Goal: Register for event/course

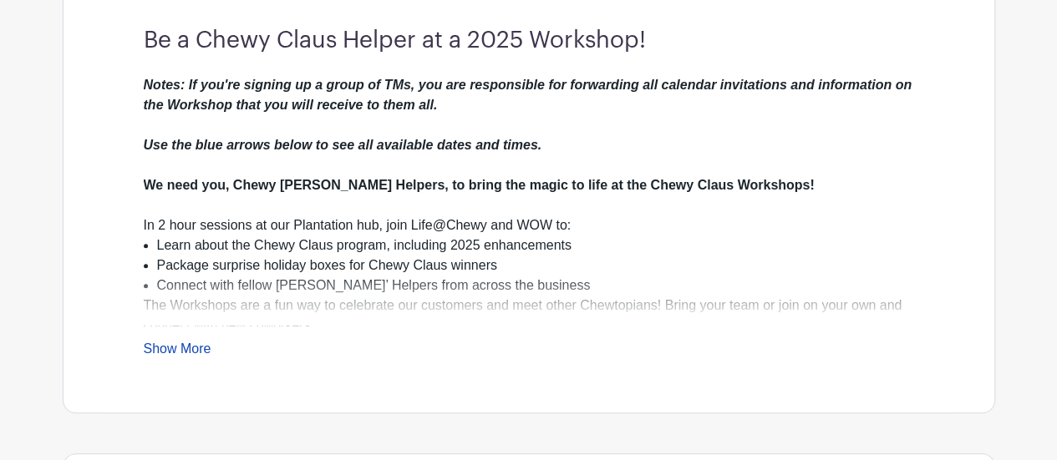
scroll to position [501, 0]
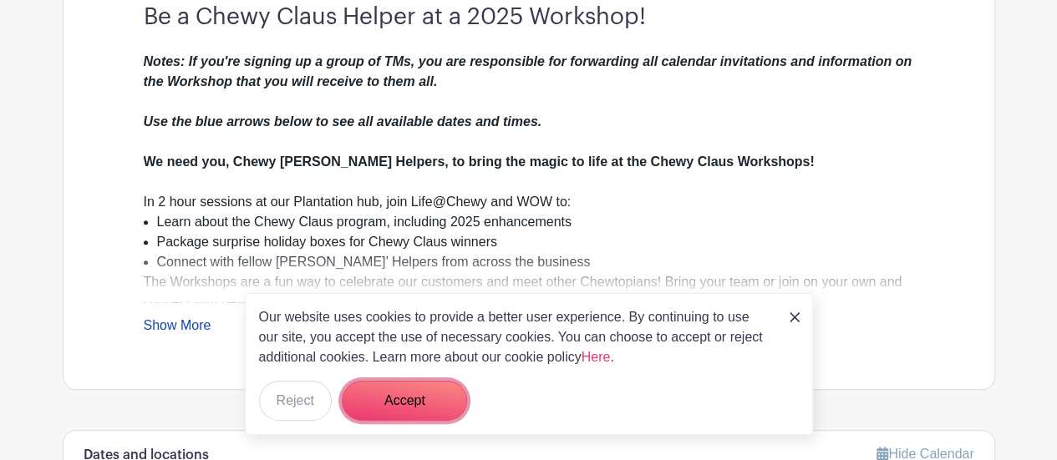
drag, startPoint x: 361, startPoint y: 407, endPoint x: 351, endPoint y: 400, distance: 12.0
click at [361, 407] on button "Accept" at bounding box center [404, 401] width 125 height 40
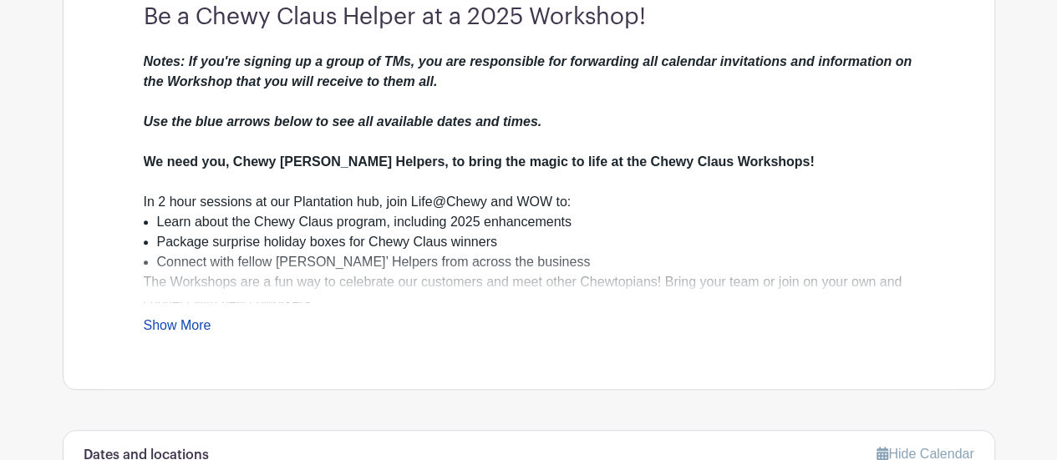
click at [175, 312] on div "Notes: If you're signing up a group of TMs, you are responsible for forwarding …" at bounding box center [529, 194] width 770 height 284
click at [185, 332] on link "Show More" at bounding box center [178, 328] width 68 height 21
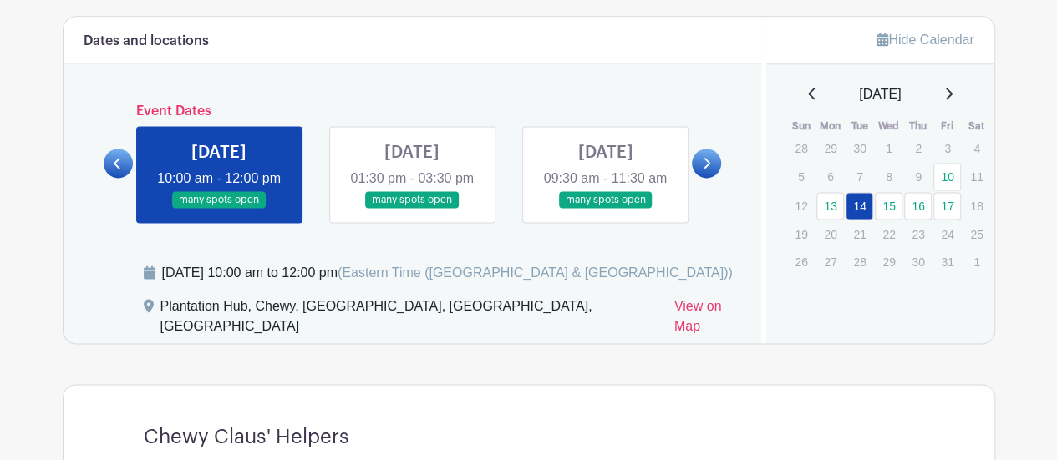
scroll to position [1170, 0]
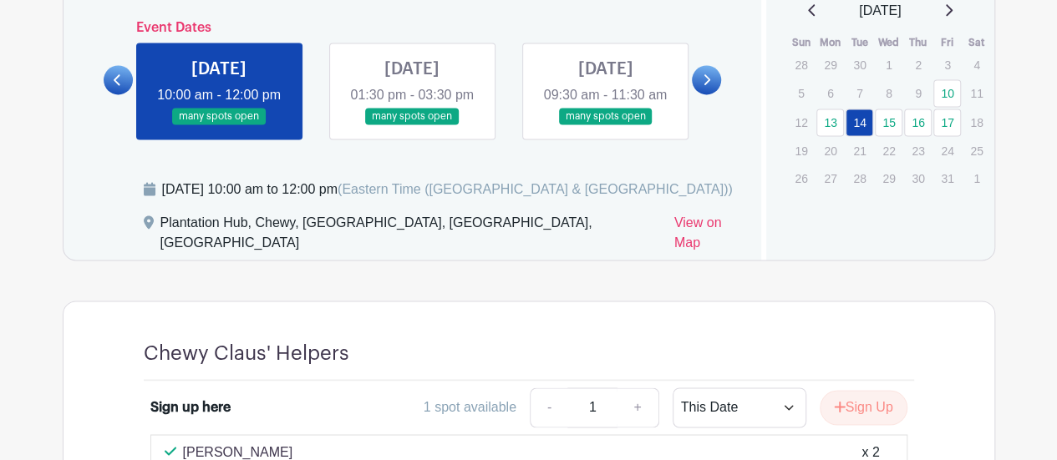
click at [713, 94] on link at bounding box center [706, 79] width 29 height 29
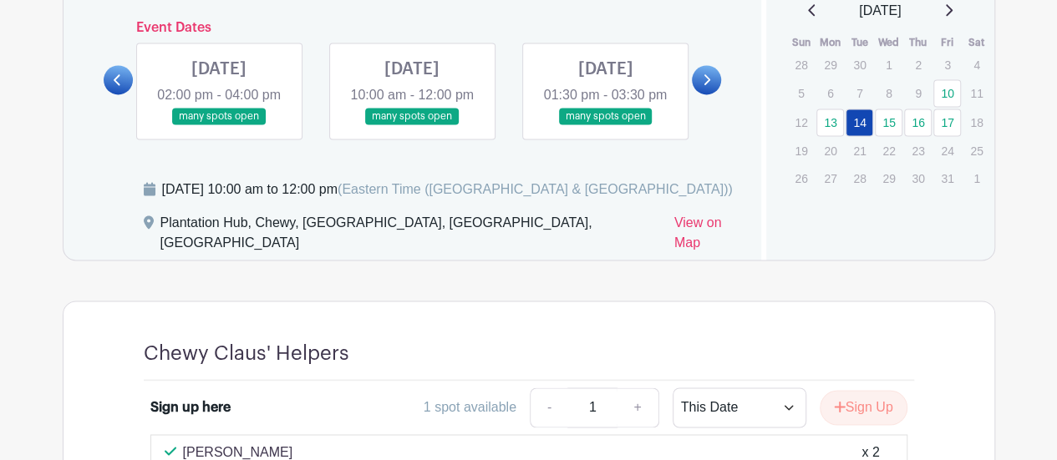
click at [714, 94] on link at bounding box center [706, 79] width 29 height 29
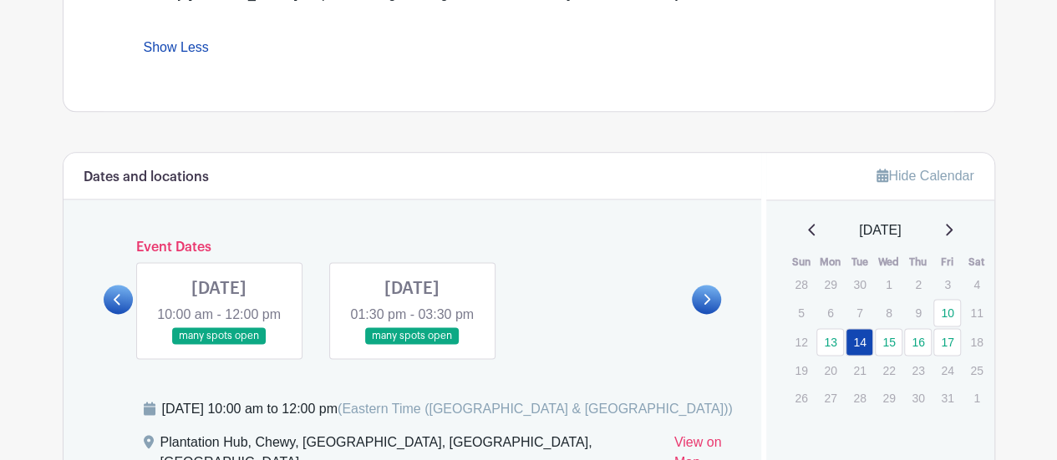
scroll to position [1003, 0]
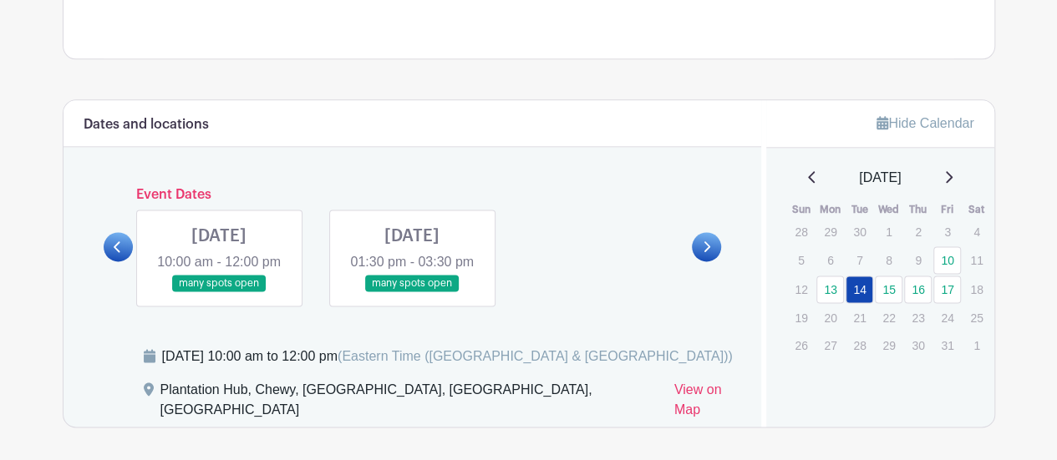
click at [120, 253] on icon at bounding box center [118, 247] width 8 height 13
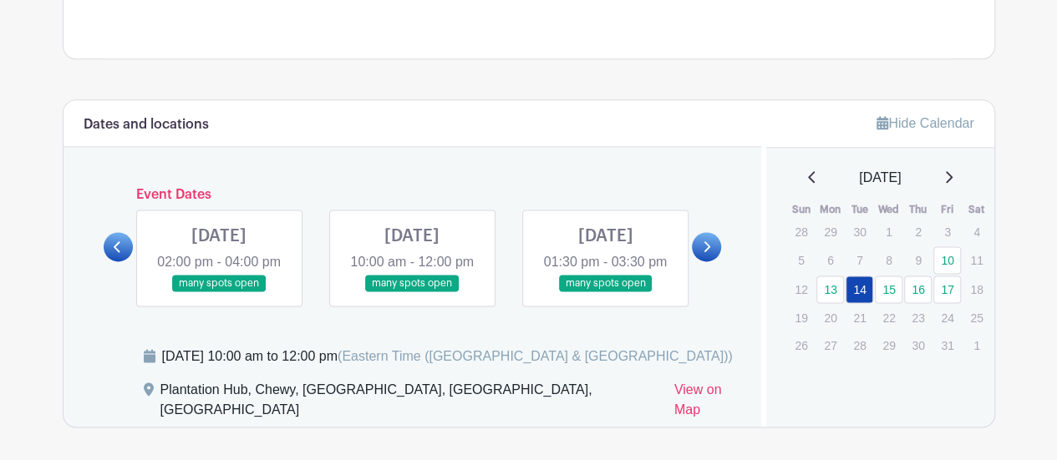
click at [702, 262] on link at bounding box center [706, 246] width 29 height 29
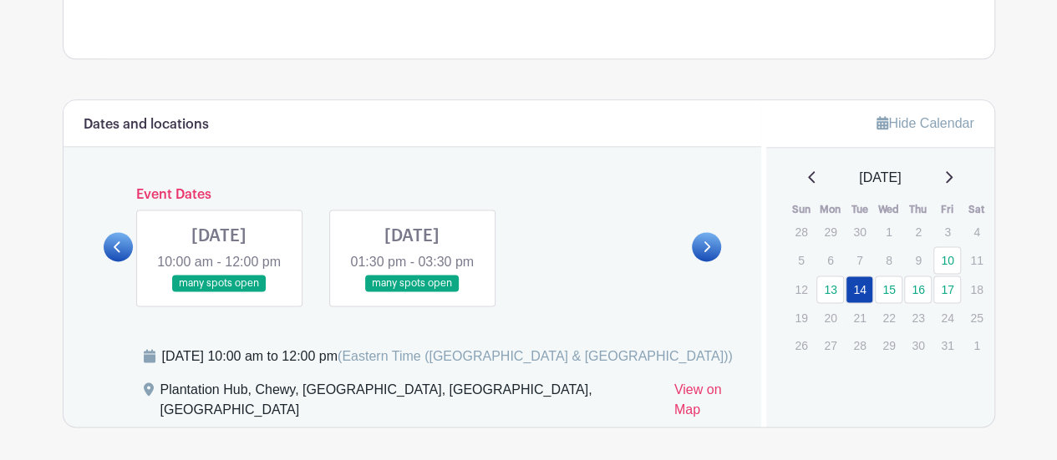
click at [117, 262] on link at bounding box center [118, 246] width 29 height 29
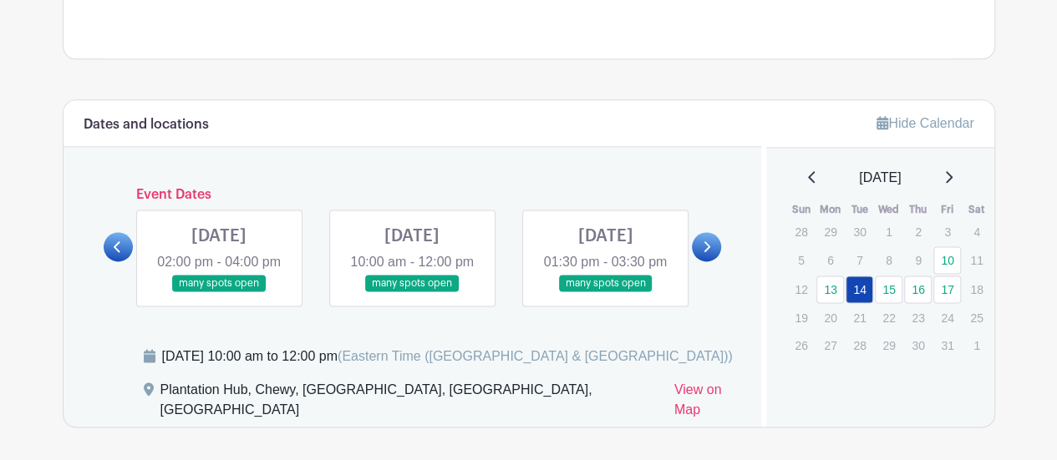
click at [412, 292] on link at bounding box center [412, 292] width 0 height 0
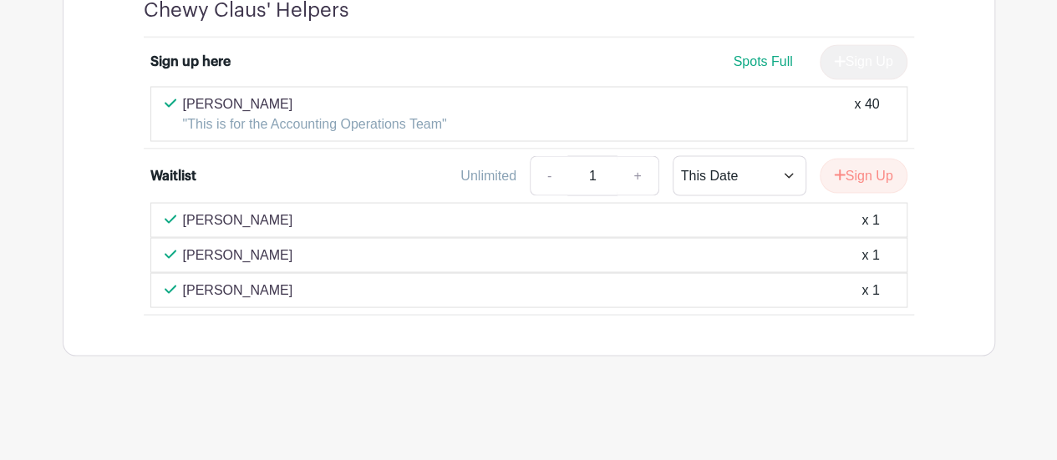
scroll to position [1280, 0]
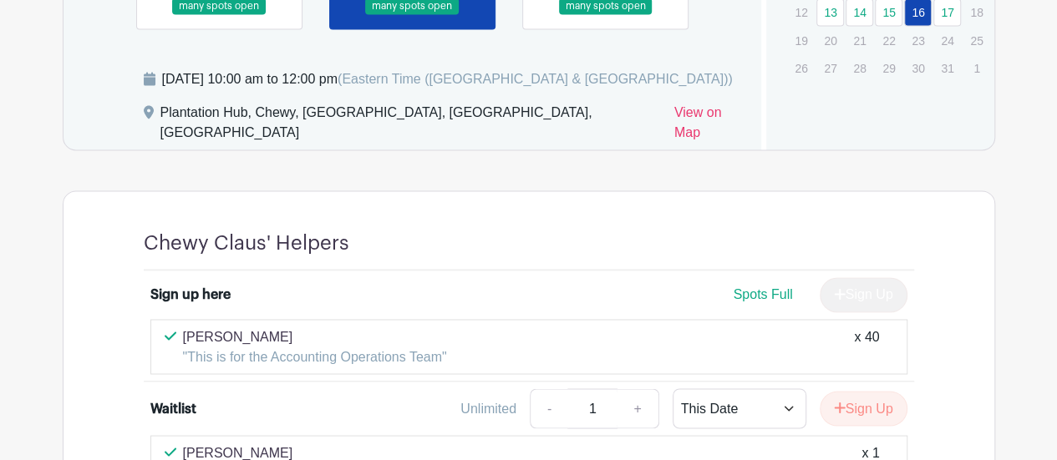
click at [219, 15] on link at bounding box center [219, 15] width 0 height 0
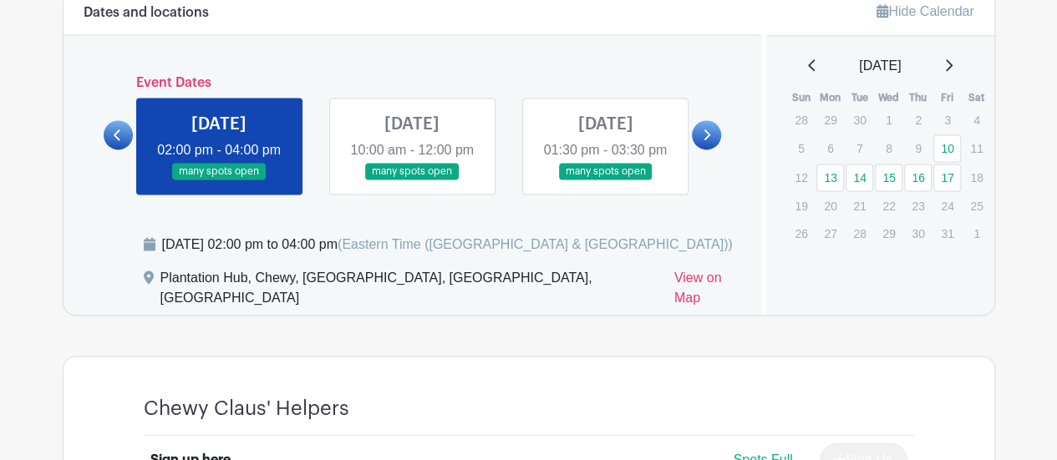
scroll to position [1113, 0]
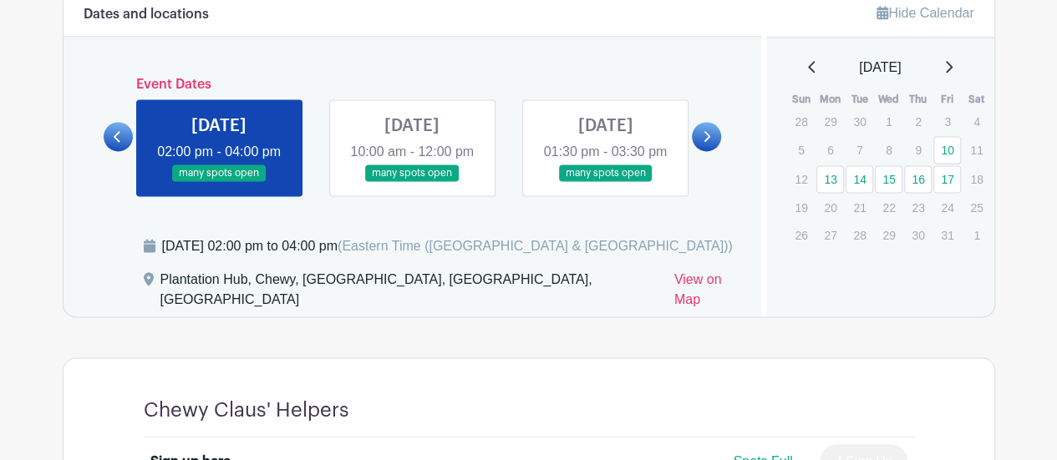
click at [412, 182] on link at bounding box center [412, 182] width 0 height 0
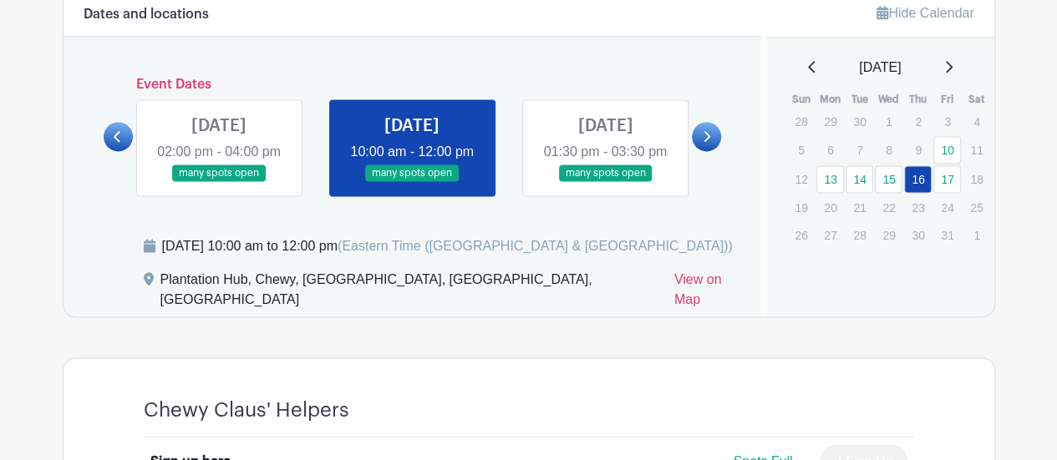
drag, startPoint x: 0, startPoint y: 210, endPoint x: 12, endPoint y: 23, distance: 187.5
